Goal: Task Accomplishment & Management: Complete application form

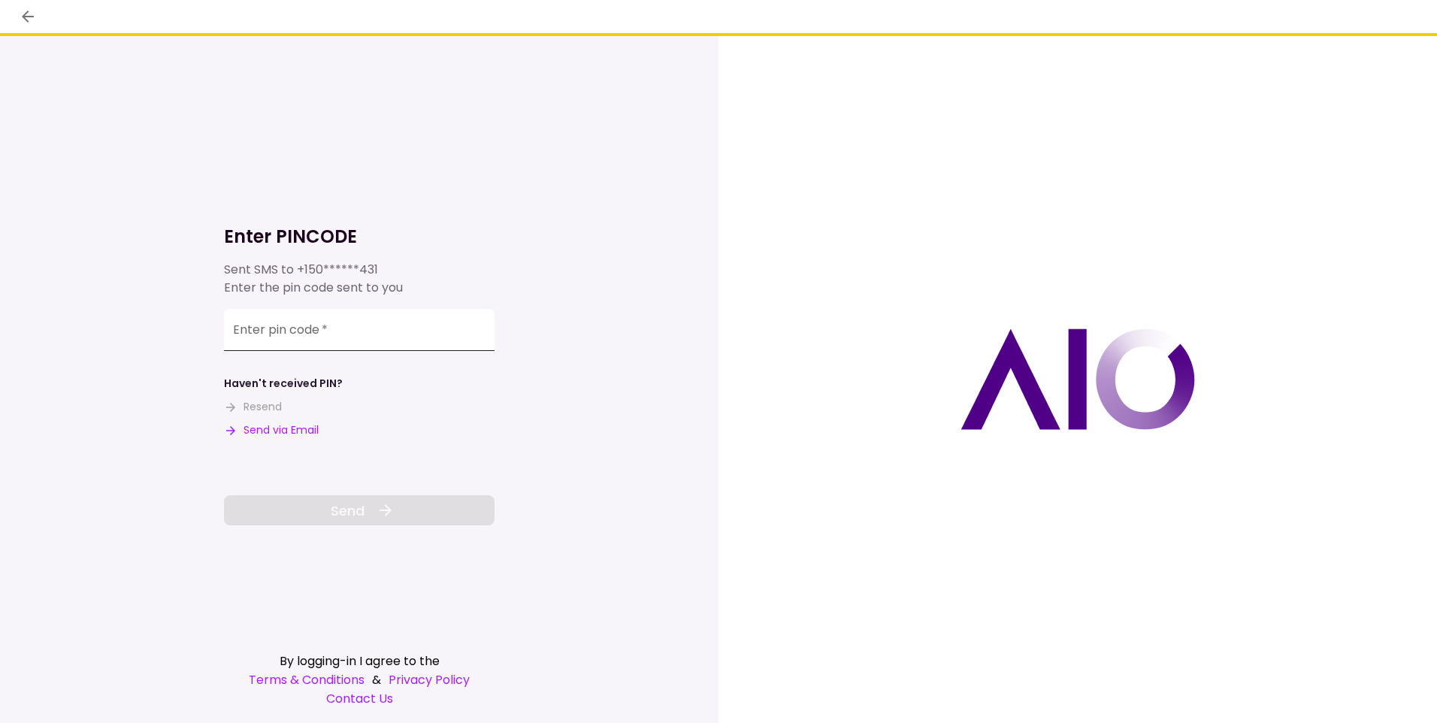
click at [267, 334] on input "Enter pin code   *" at bounding box center [359, 330] width 271 height 42
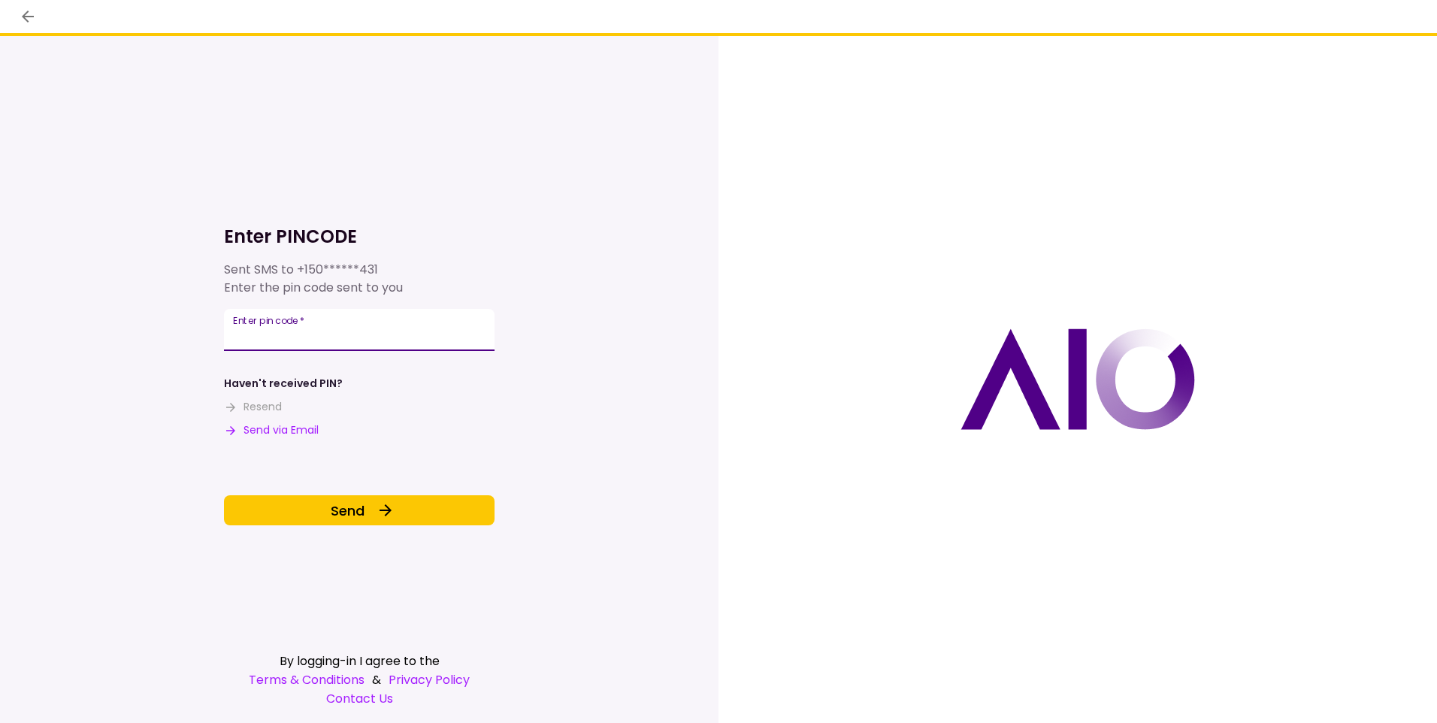
type input "******"
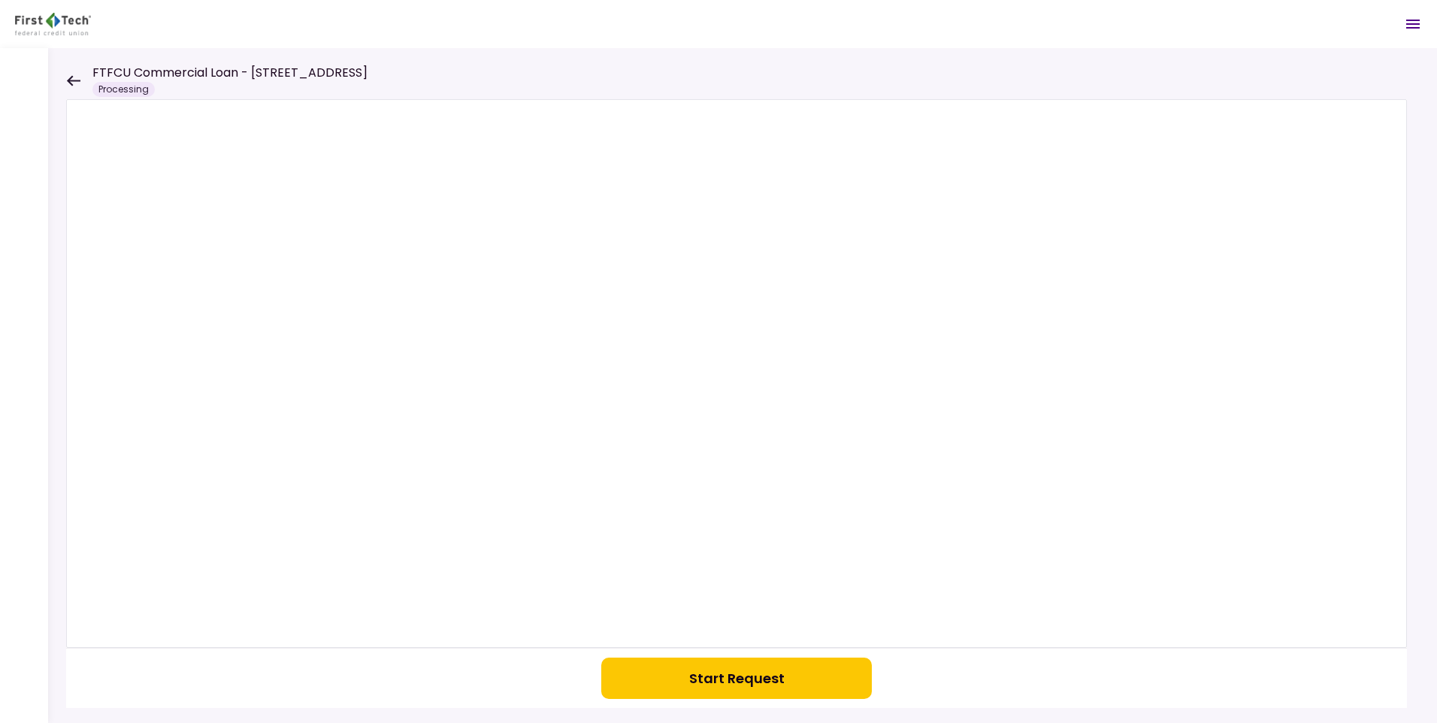
click at [68, 80] on icon at bounding box center [74, 80] width 14 height 11
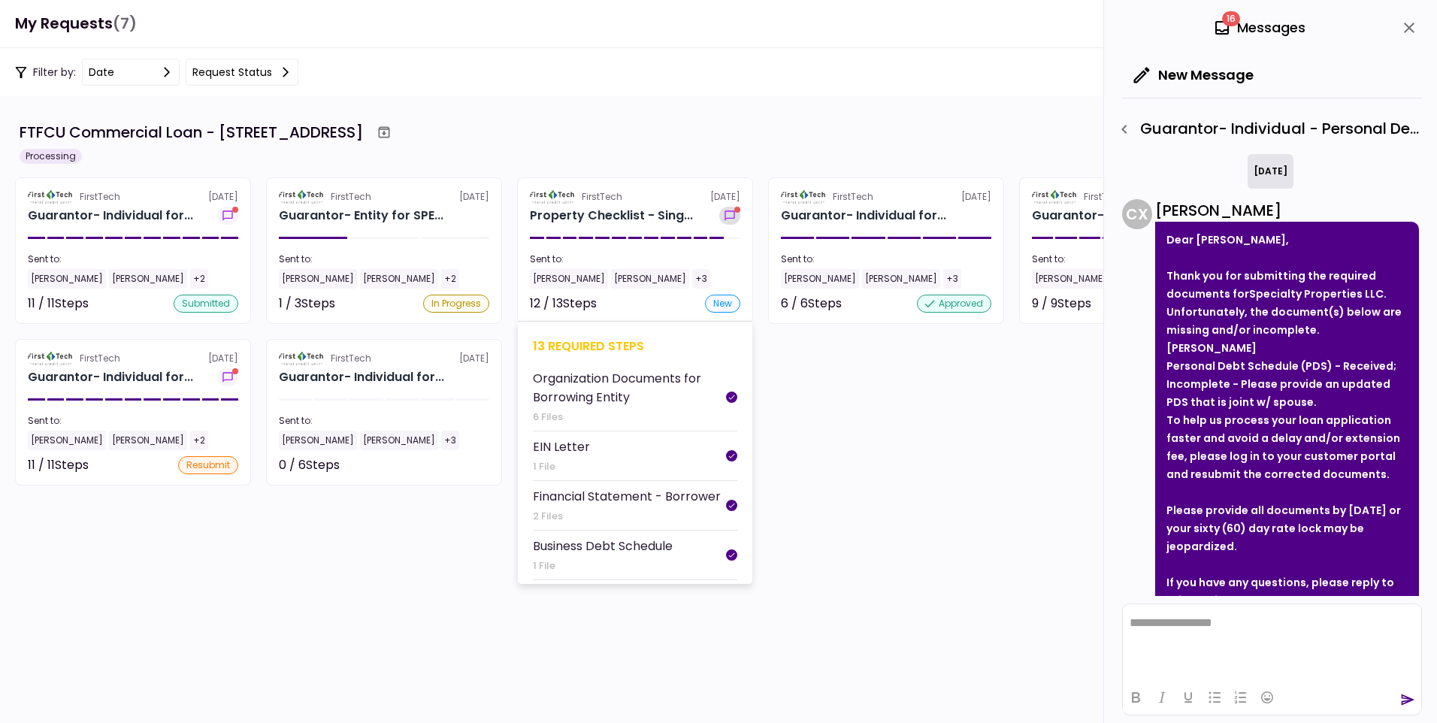
click at [730, 210] on icon "show-messages" at bounding box center [729, 216] width 15 height 12
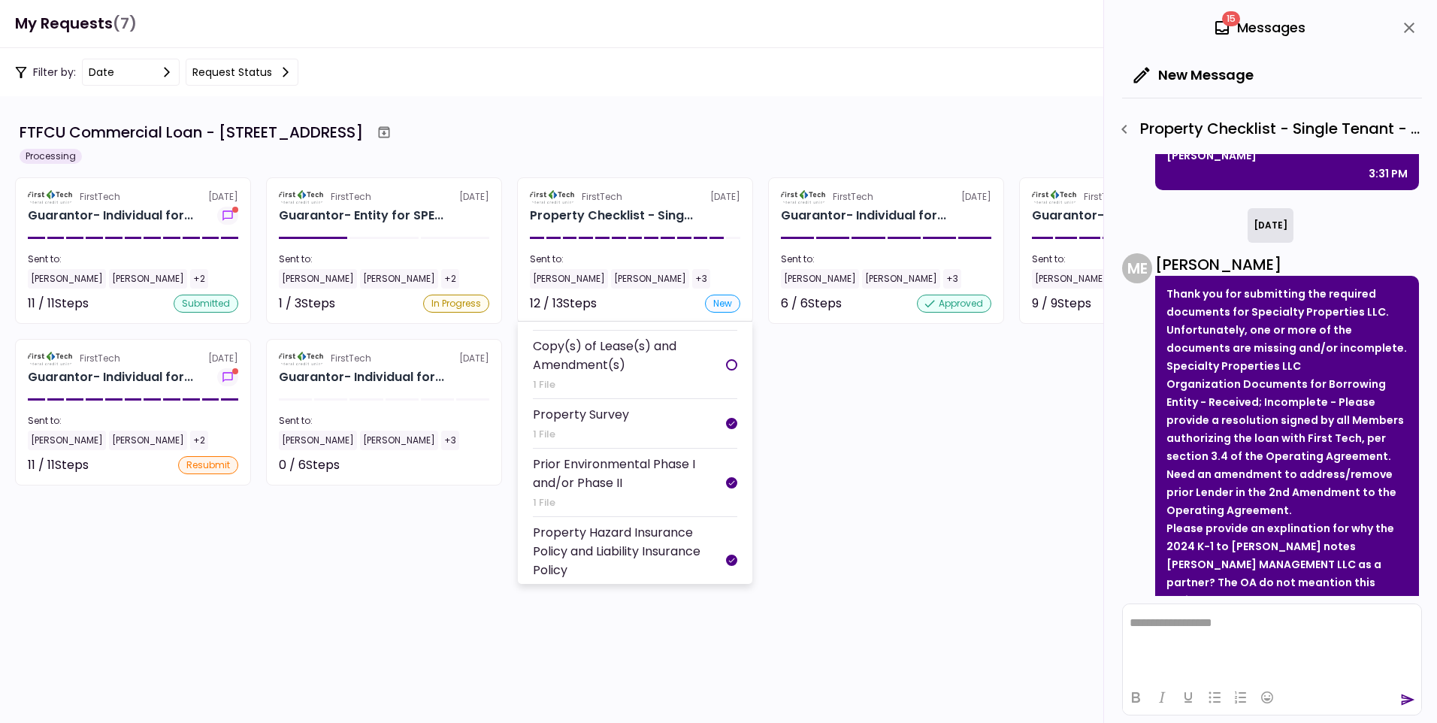
scroll to position [449, 0]
click at [595, 373] on div "Copy(s) of Lease(s) and Amendment(s)" at bounding box center [629, 354] width 193 height 38
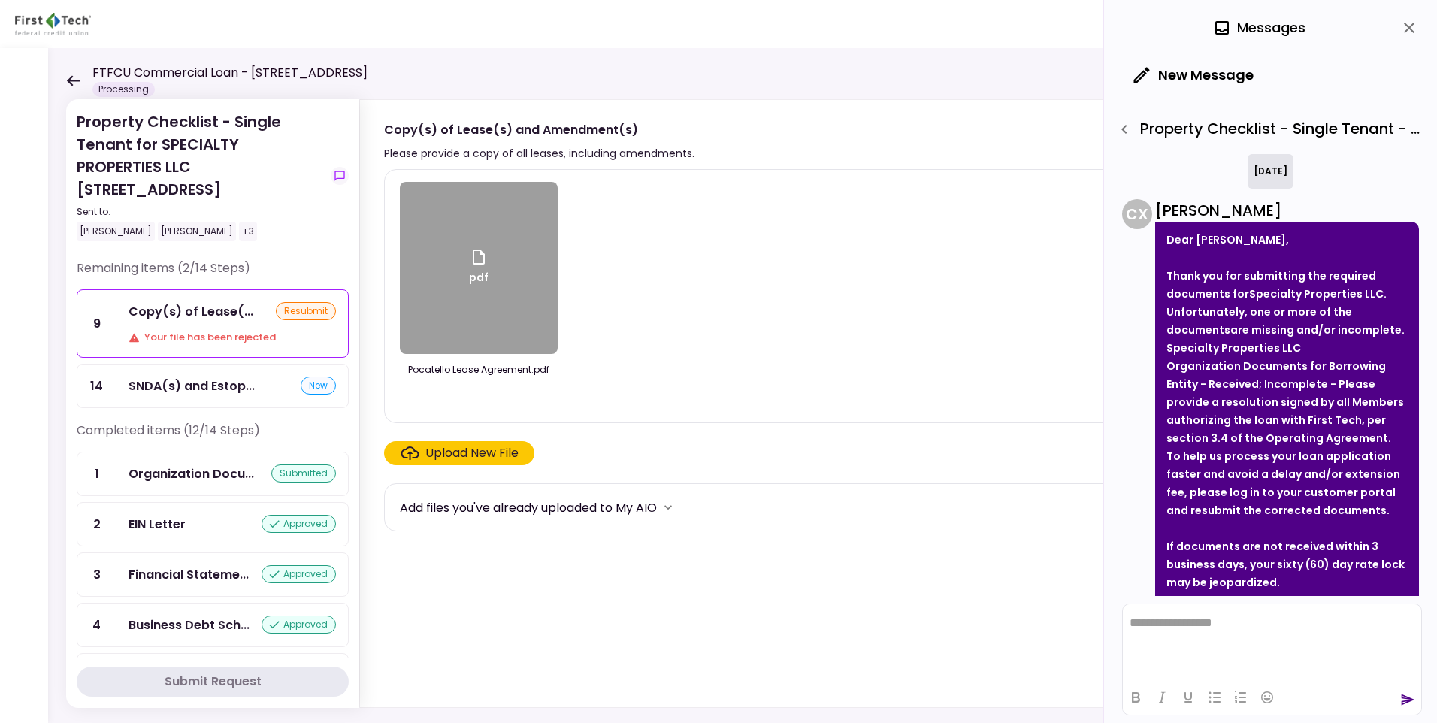
scroll to position [1432, 0]
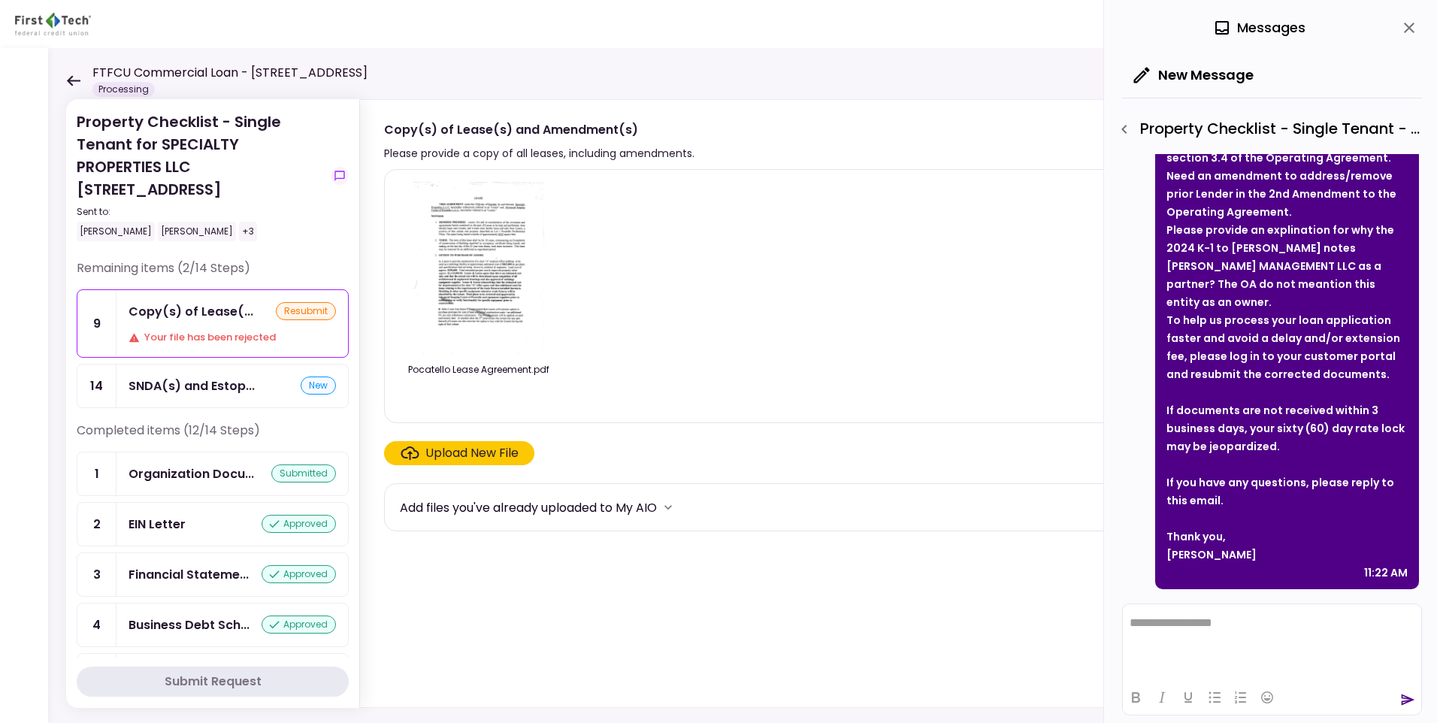
click at [481, 271] on img at bounding box center [479, 268] width 134 height 172
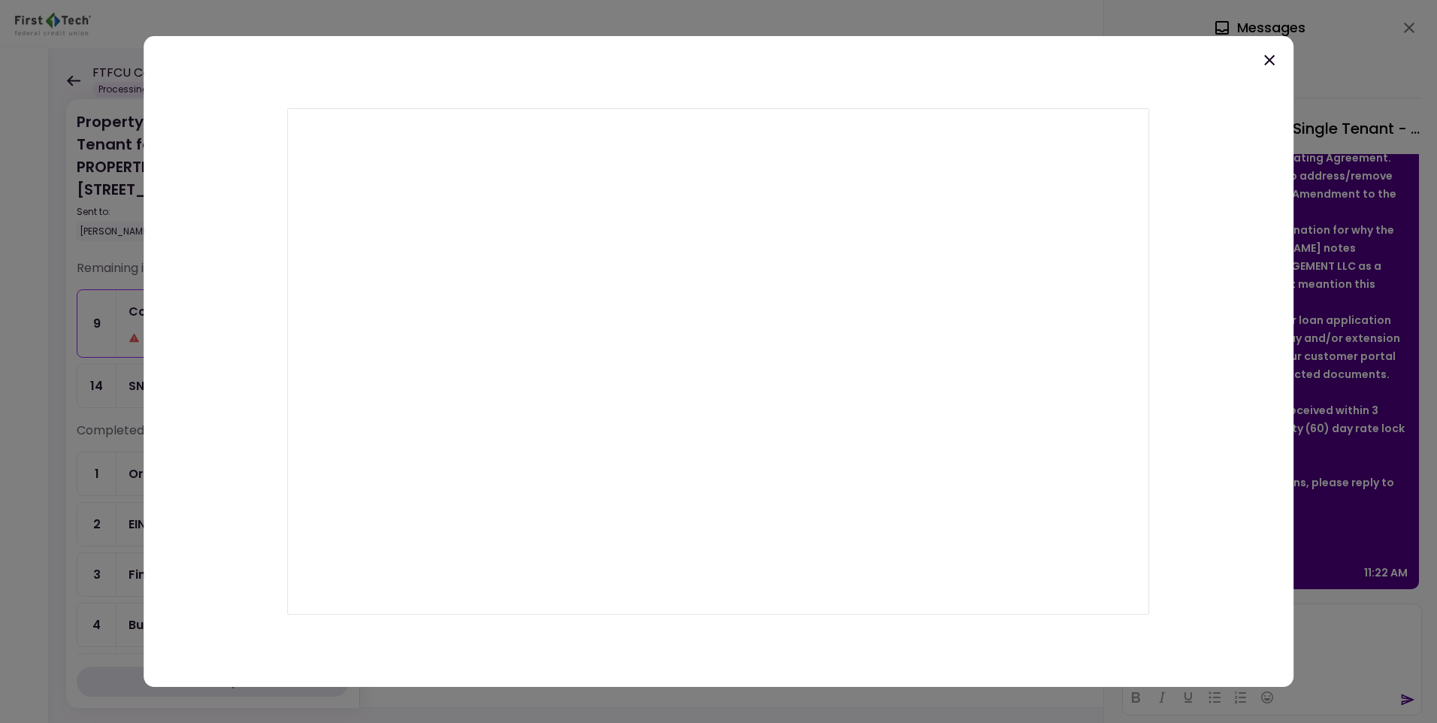
click at [1275, 61] on icon at bounding box center [1269, 60] width 18 height 18
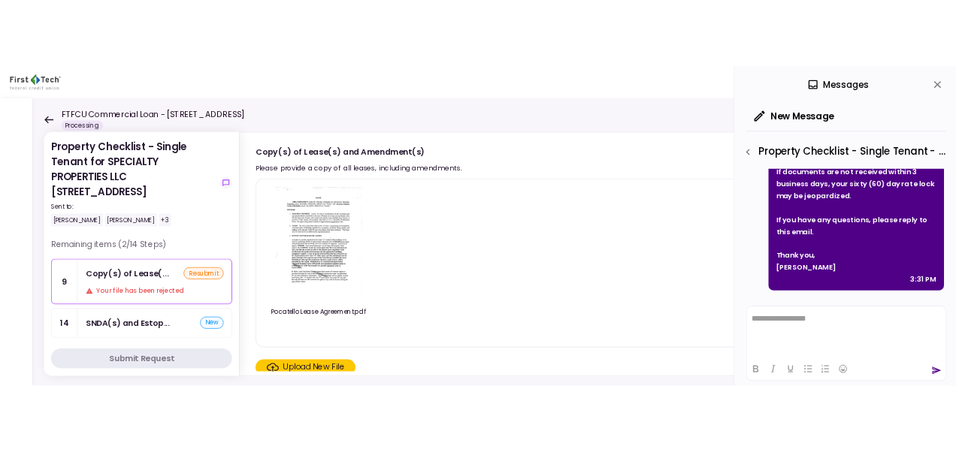
scroll to position [986, 0]
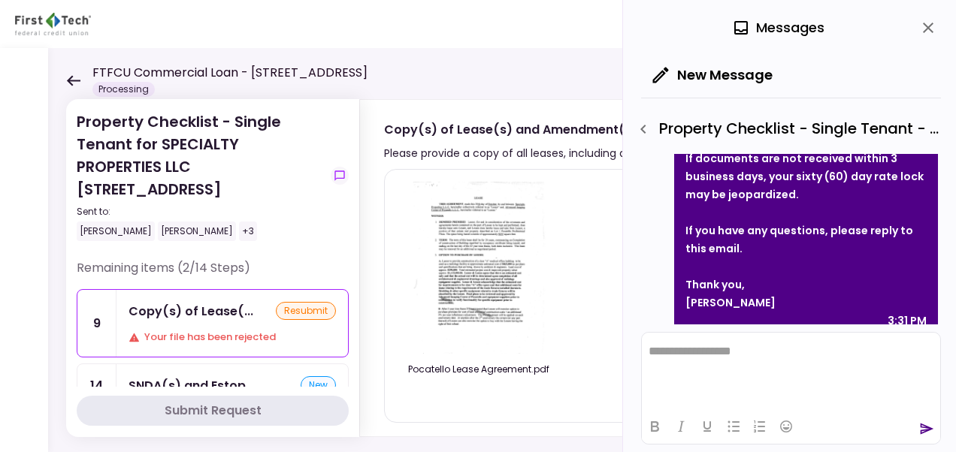
click at [453, 256] on img at bounding box center [479, 268] width 134 height 172
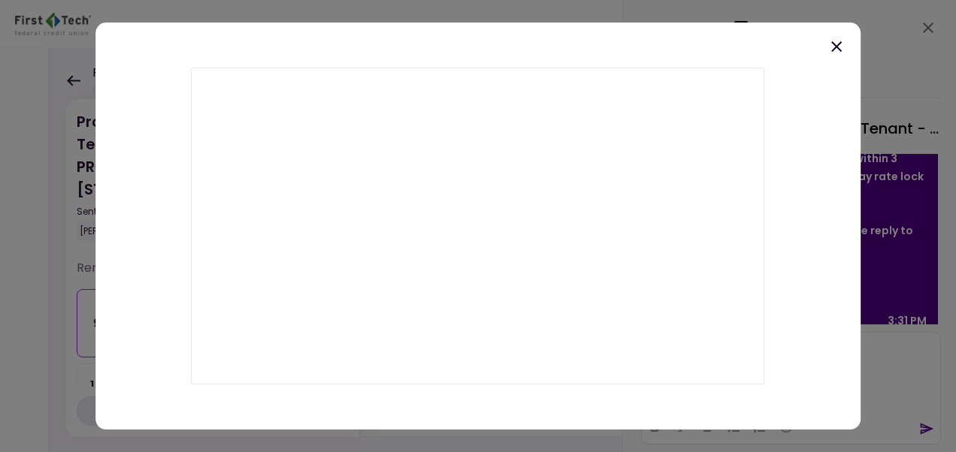
click at [828, 48] on icon at bounding box center [836, 47] width 18 height 18
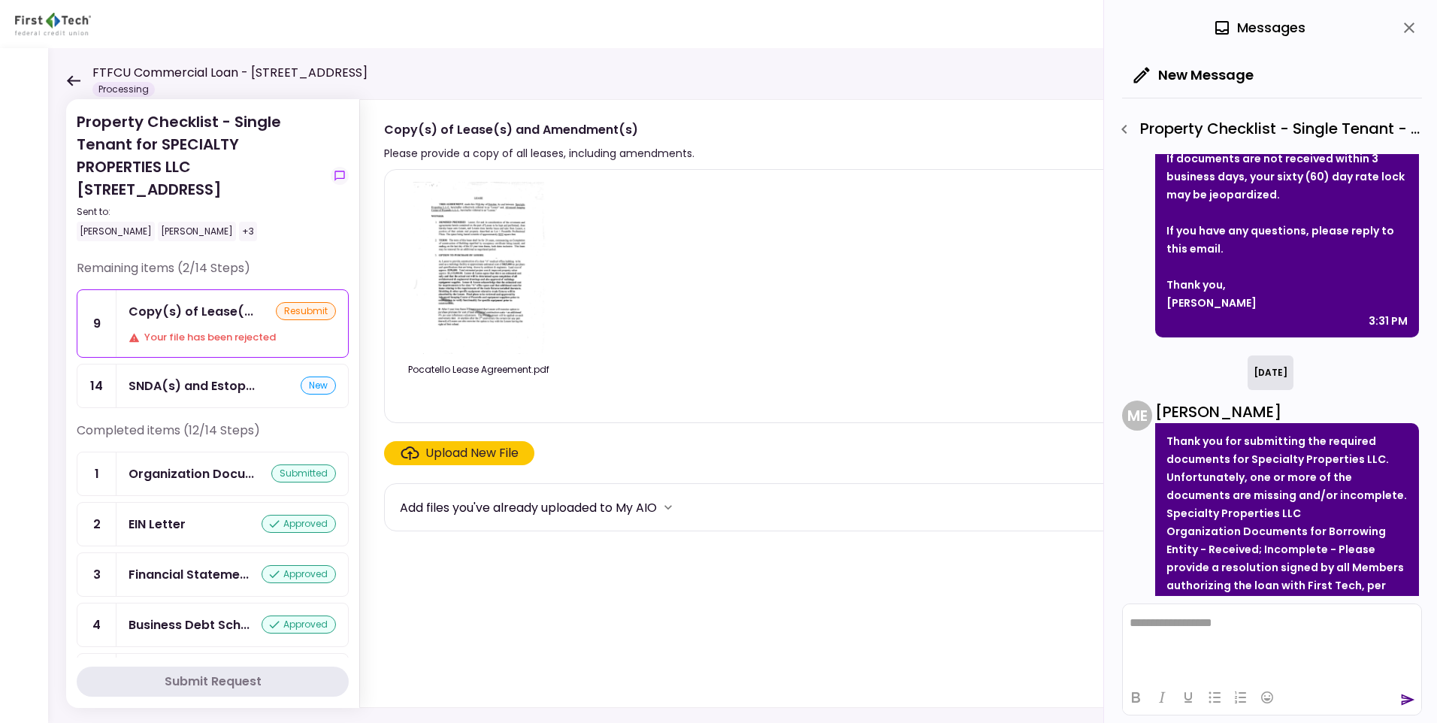
click at [451, 290] on img at bounding box center [479, 268] width 134 height 172
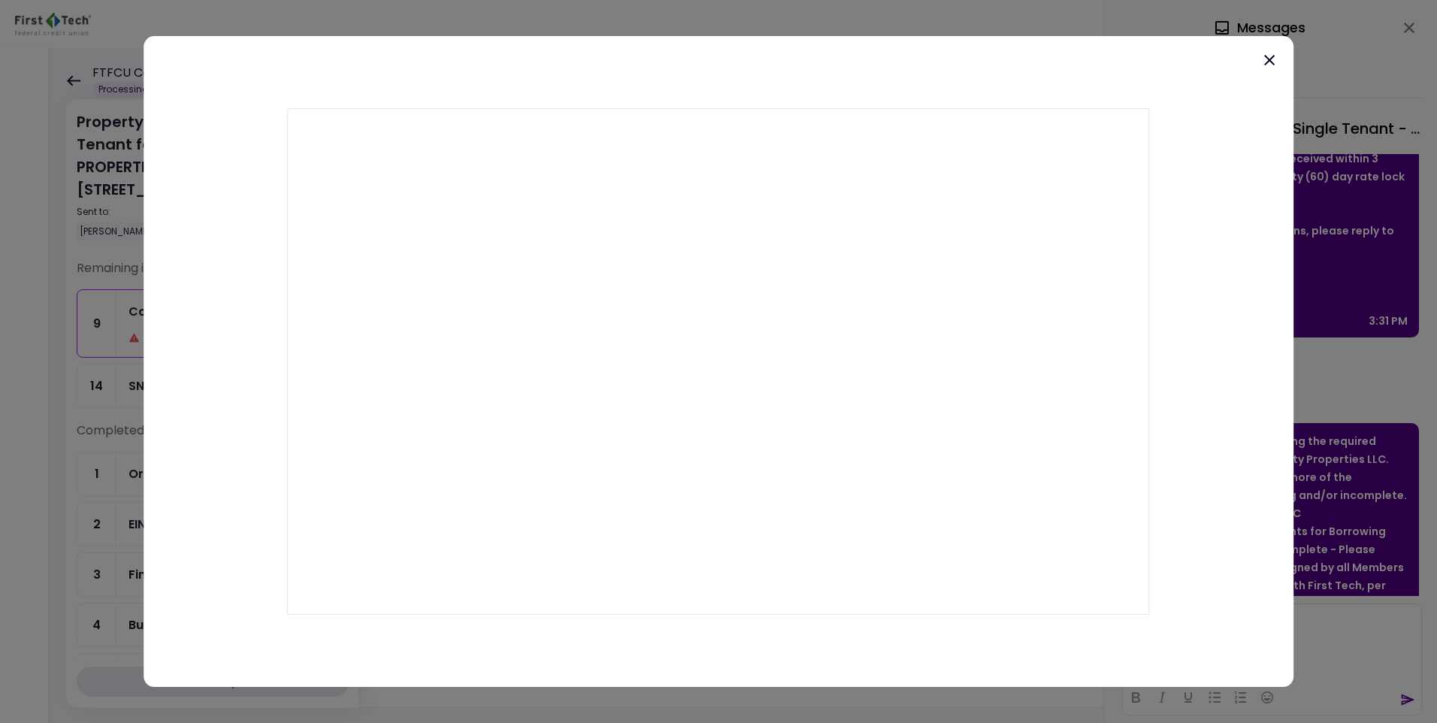
click at [1262, 59] on icon at bounding box center [1269, 60] width 18 height 18
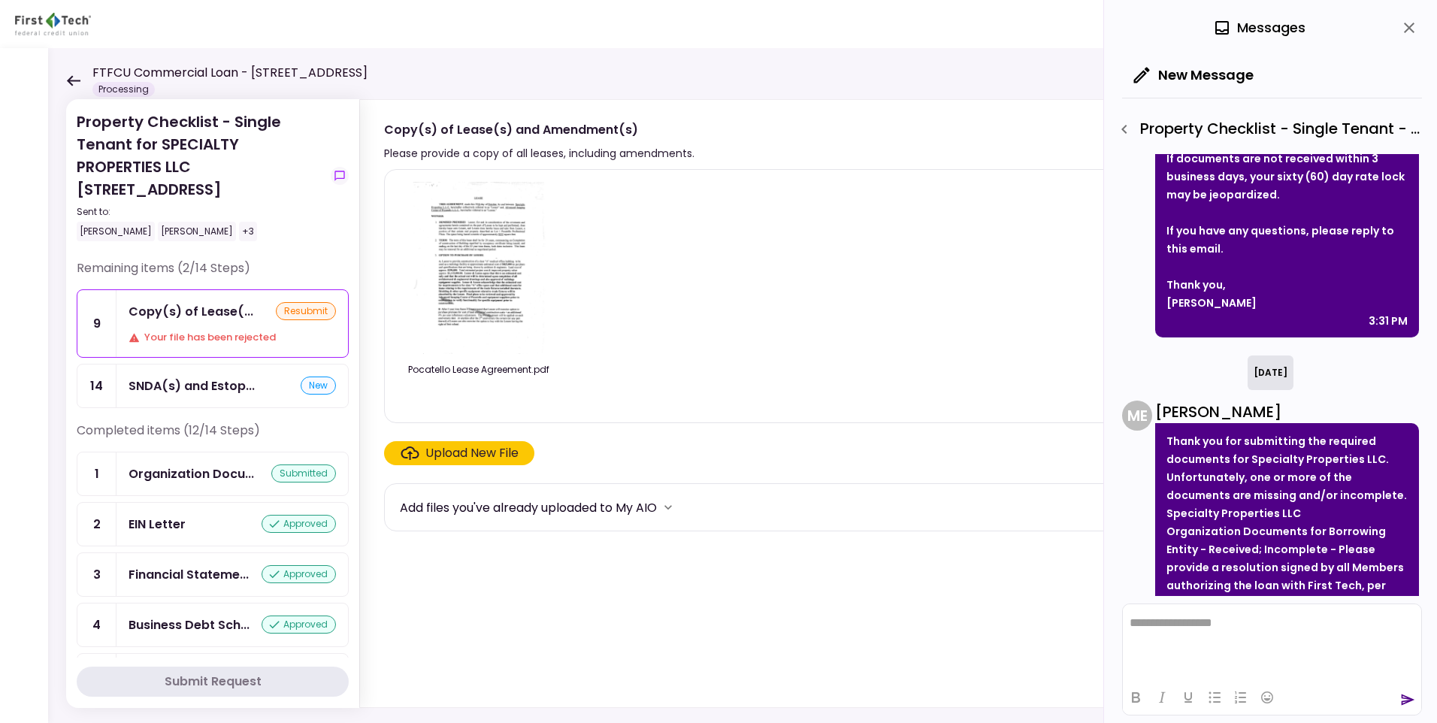
click at [477, 454] on div "Upload New File" at bounding box center [471, 453] width 93 height 18
click at [0, 0] on input "Upload New File" at bounding box center [0, 0] width 0 height 0
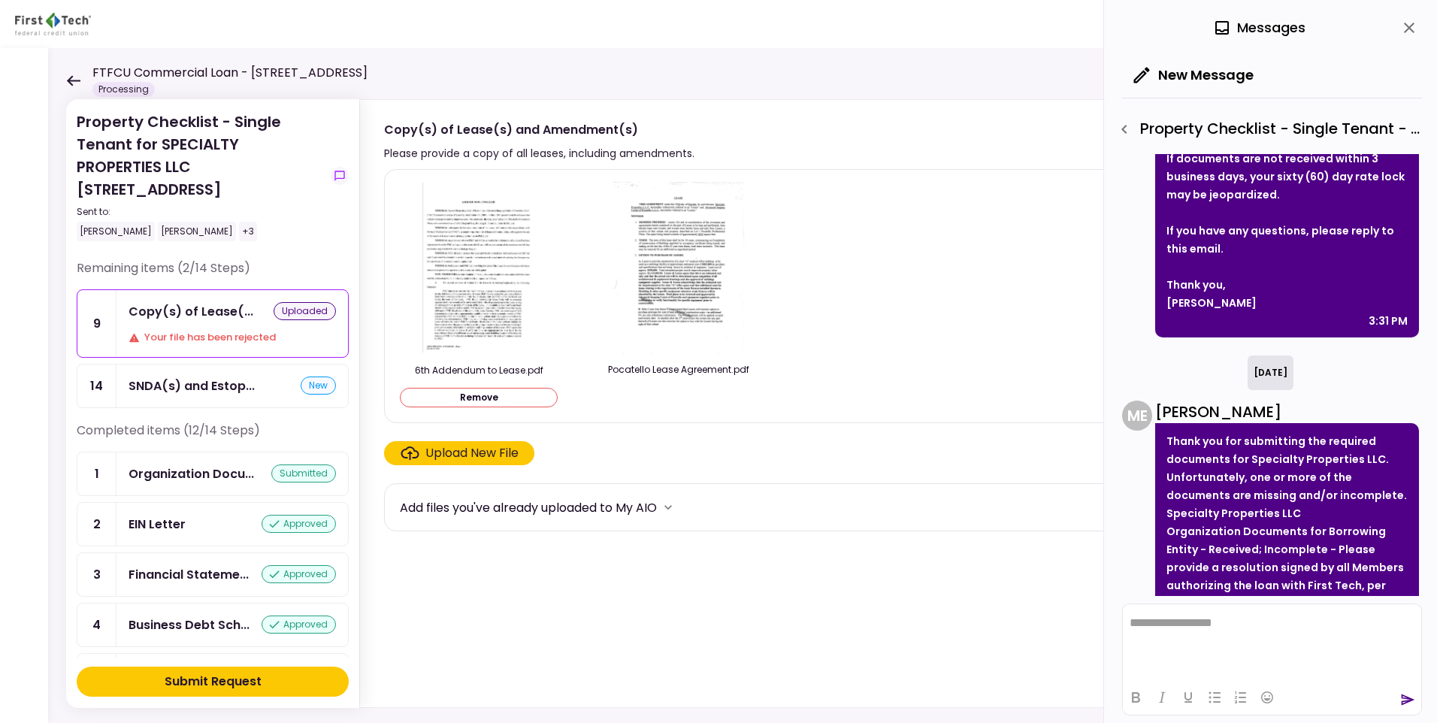
click at [477, 455] on div "Upload New File" at bounding box center [471, 453] width 93 height 18
click at [0, 0] on input "Upload New File" at bounding box center [0, 0] width 0 height 0
click at [458, 449] on div "Upload New File" at bounding box center [471, 453] width 93 height 18
click at [0, 0] on input "Upload New File" at bounding box center [0, 0] width 0 height 0
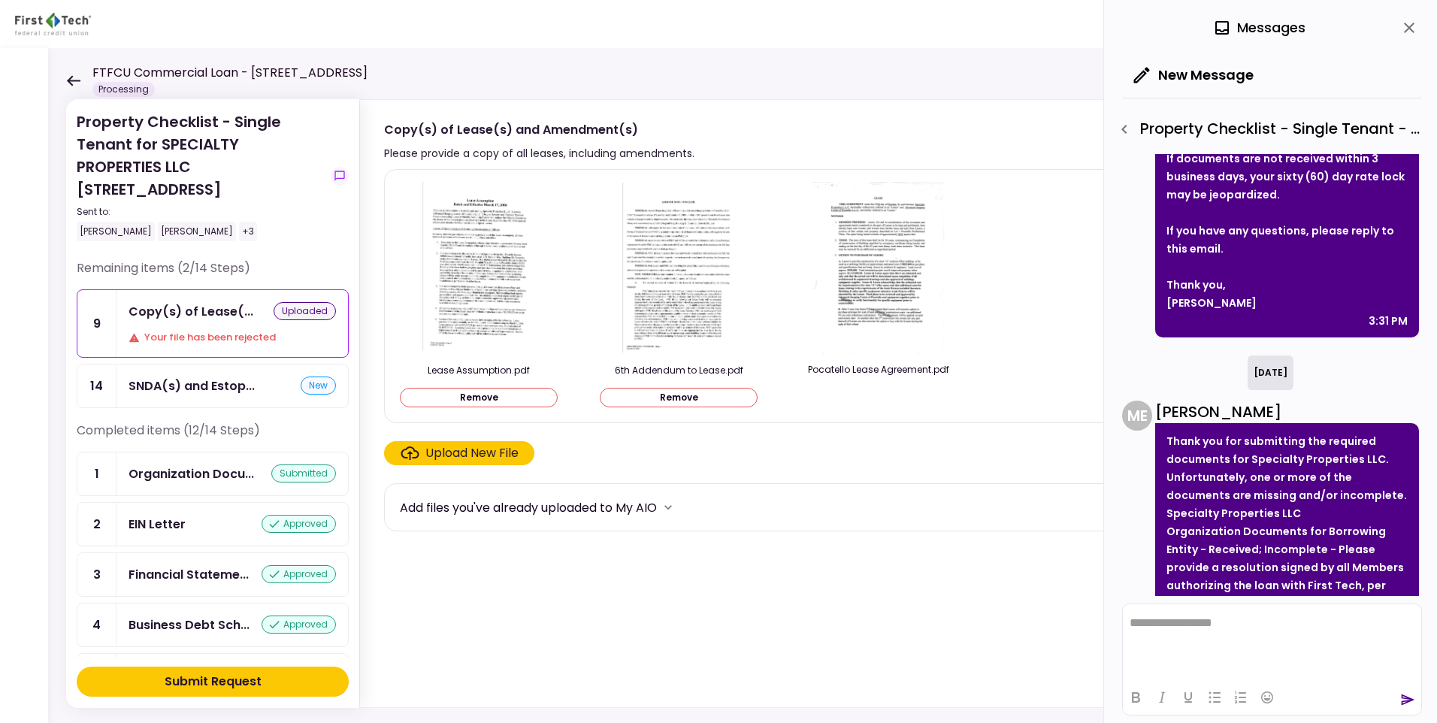
click at [259, 673] on div "Submit Request" at bounding box center [213, 682] width 97 height 18
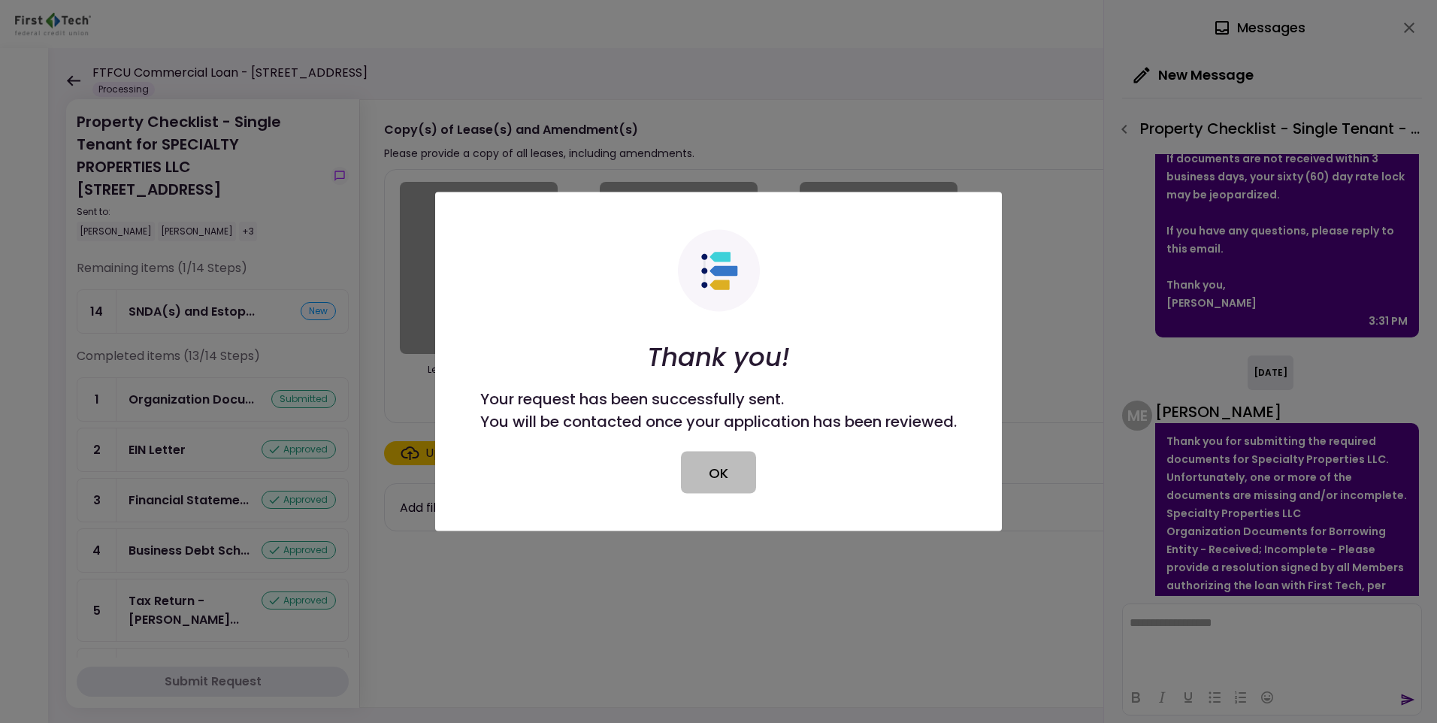
click at [692, 466] on button "OK" at bounding box center [718, 473] width 75 height 42
